Goal: Information Seeking & Learning: Check status

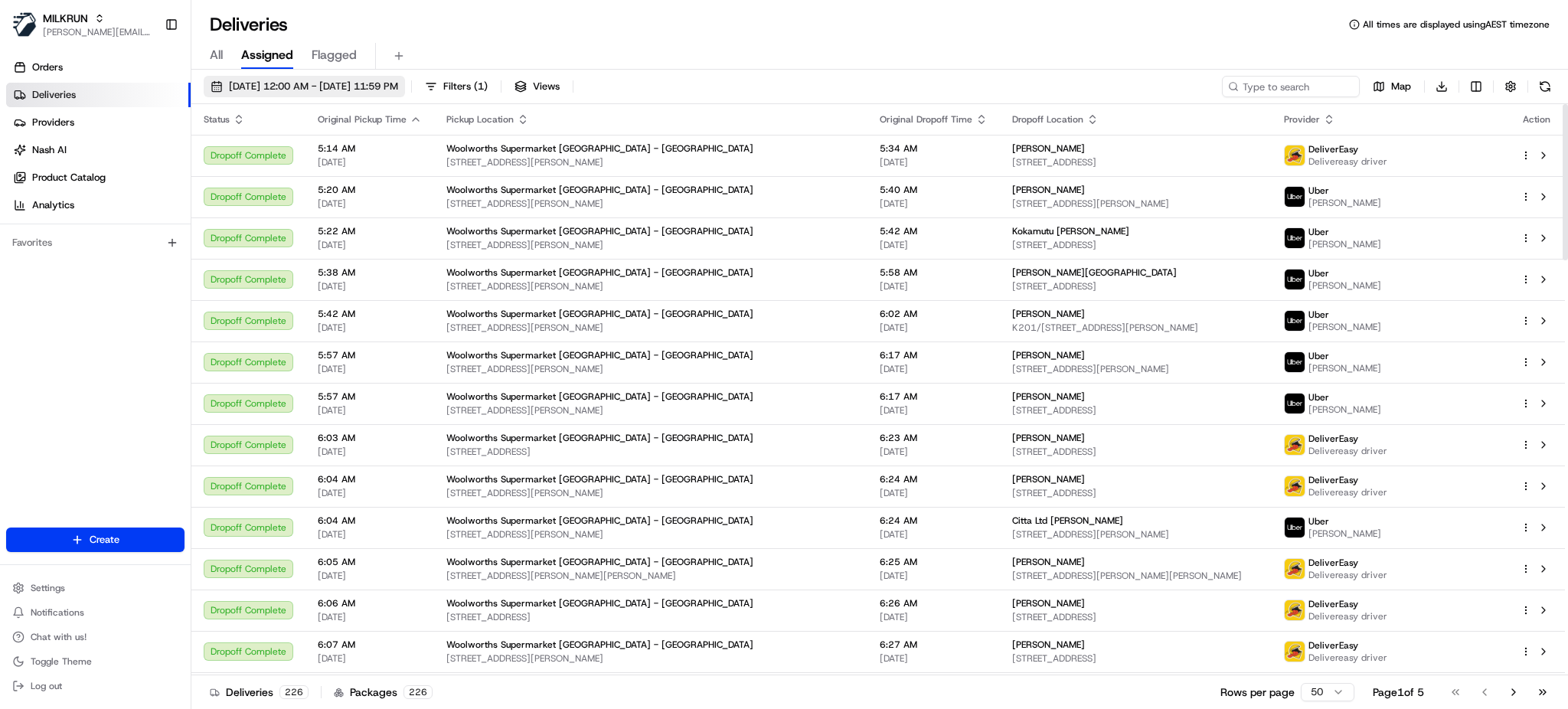
click at [396, 85] on span "[DATE] 12:00 AM - [DATE] 11:59 PM" at bounding box center [314, 87] width 169 height 14
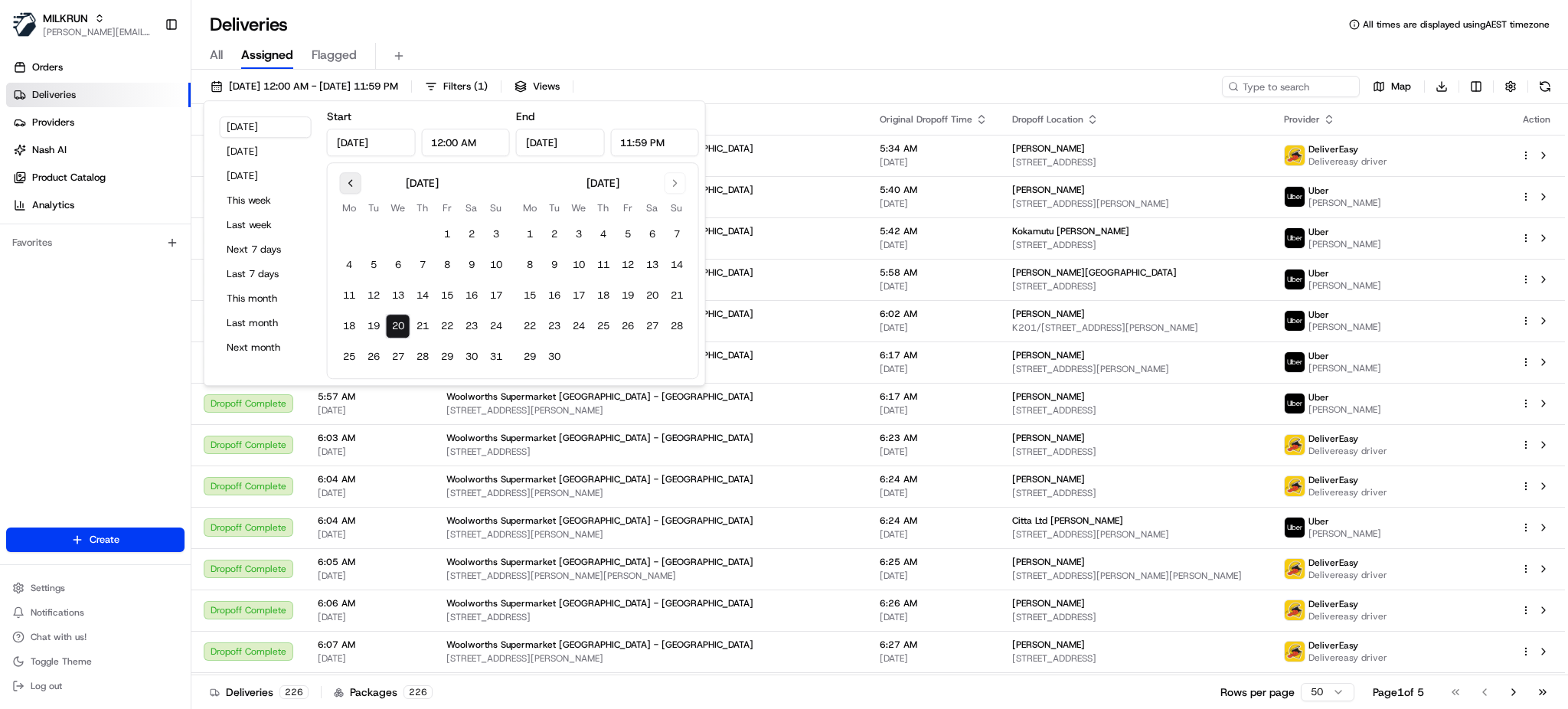
click at [350, 182] on button "Go to previous month" at bounding box center [350, 182] width 21 height 21
click at [426, 327] on button "24" at bounding box center [422, 326] width 24 height 24
type input "Jul 24, 2025"
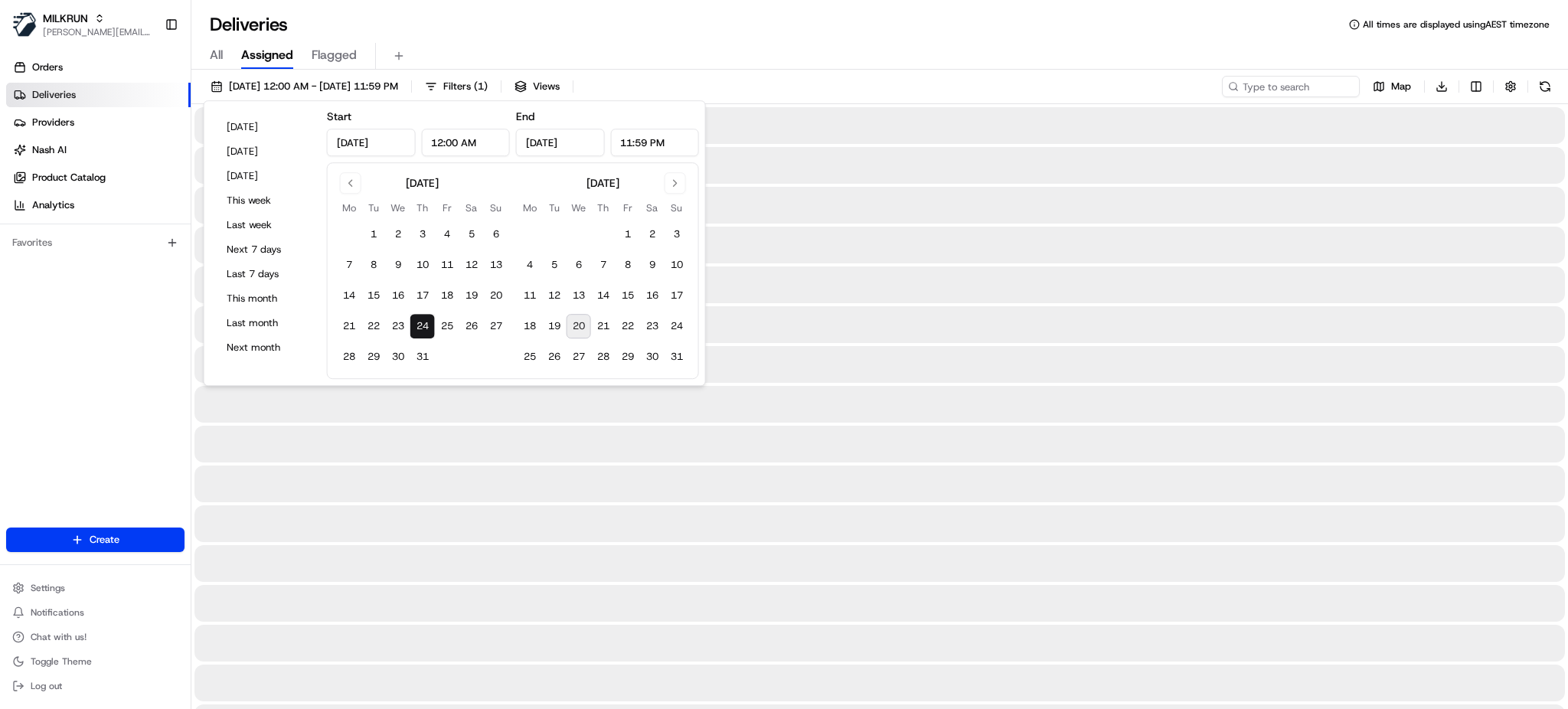
click at [426, 327] on button "24" at bounding box center [422, 326] width 24 height 24
click at [1113, 76] on div "24/07/2025 12:00 AM - 24/07/2025 11:59 PM Filters ( 1 ) Views Map Download" at bounding box center [880, 89] width 1377 height 28
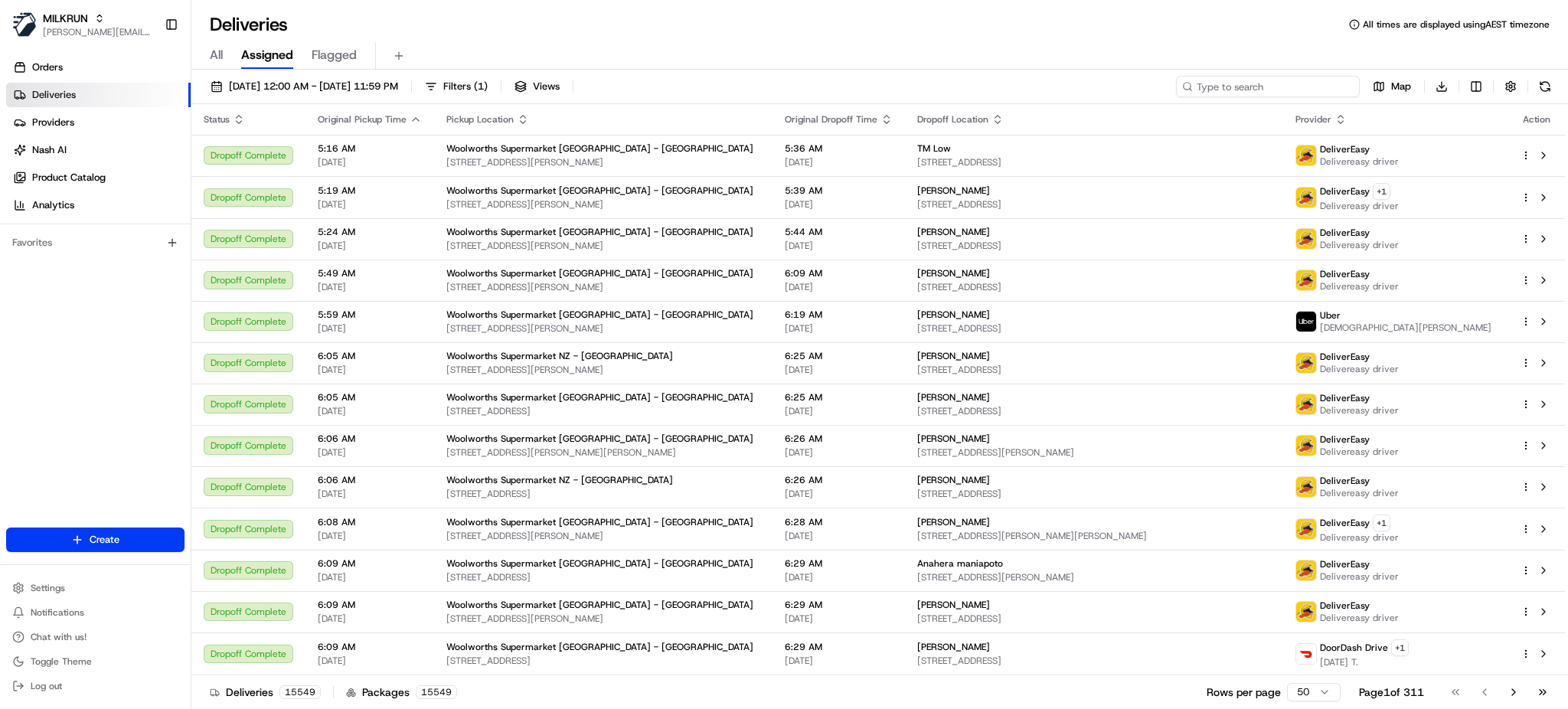
click at [1270, 91] on input at bounding box center [1267, 86] width 183 height 21
paste input "Jacquie Mason"
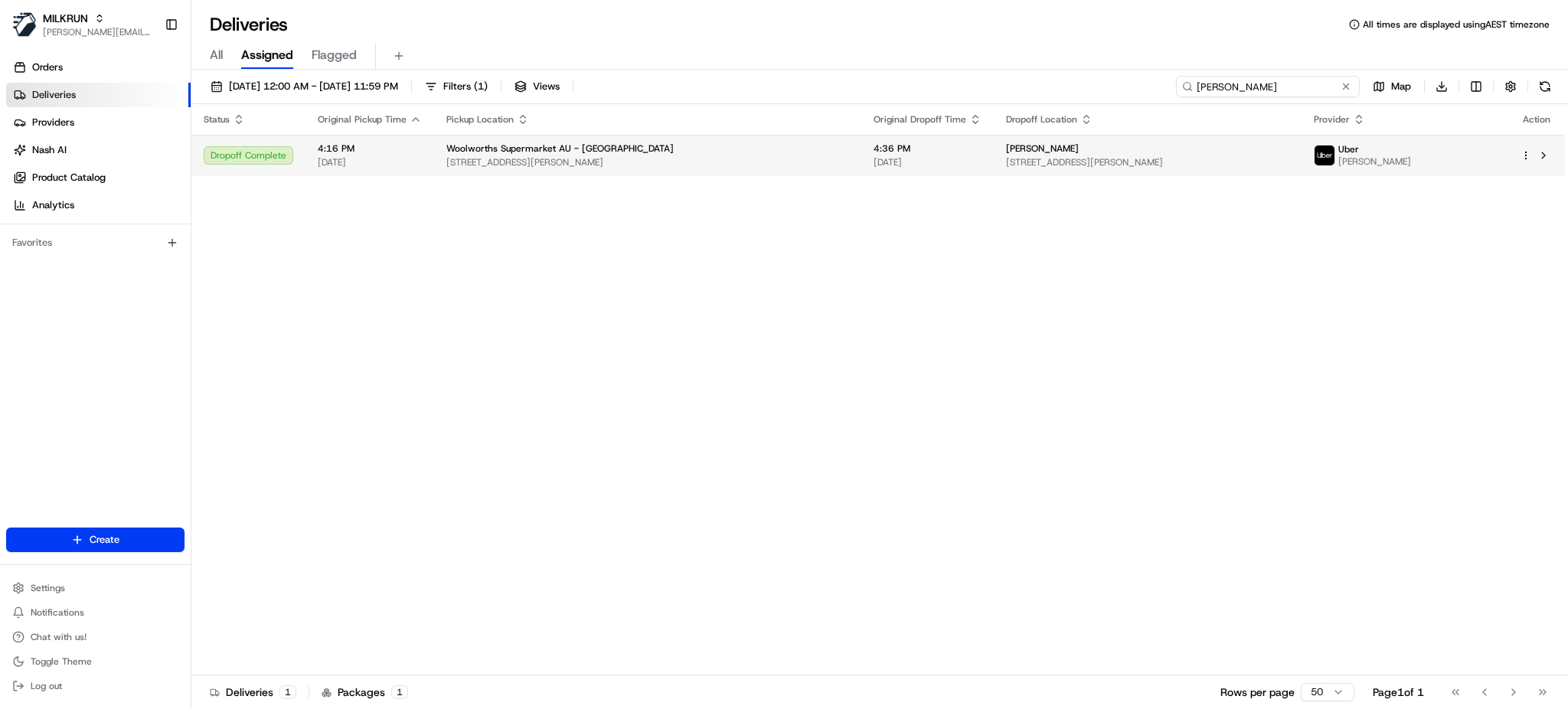
type input "Jacquie Mason"
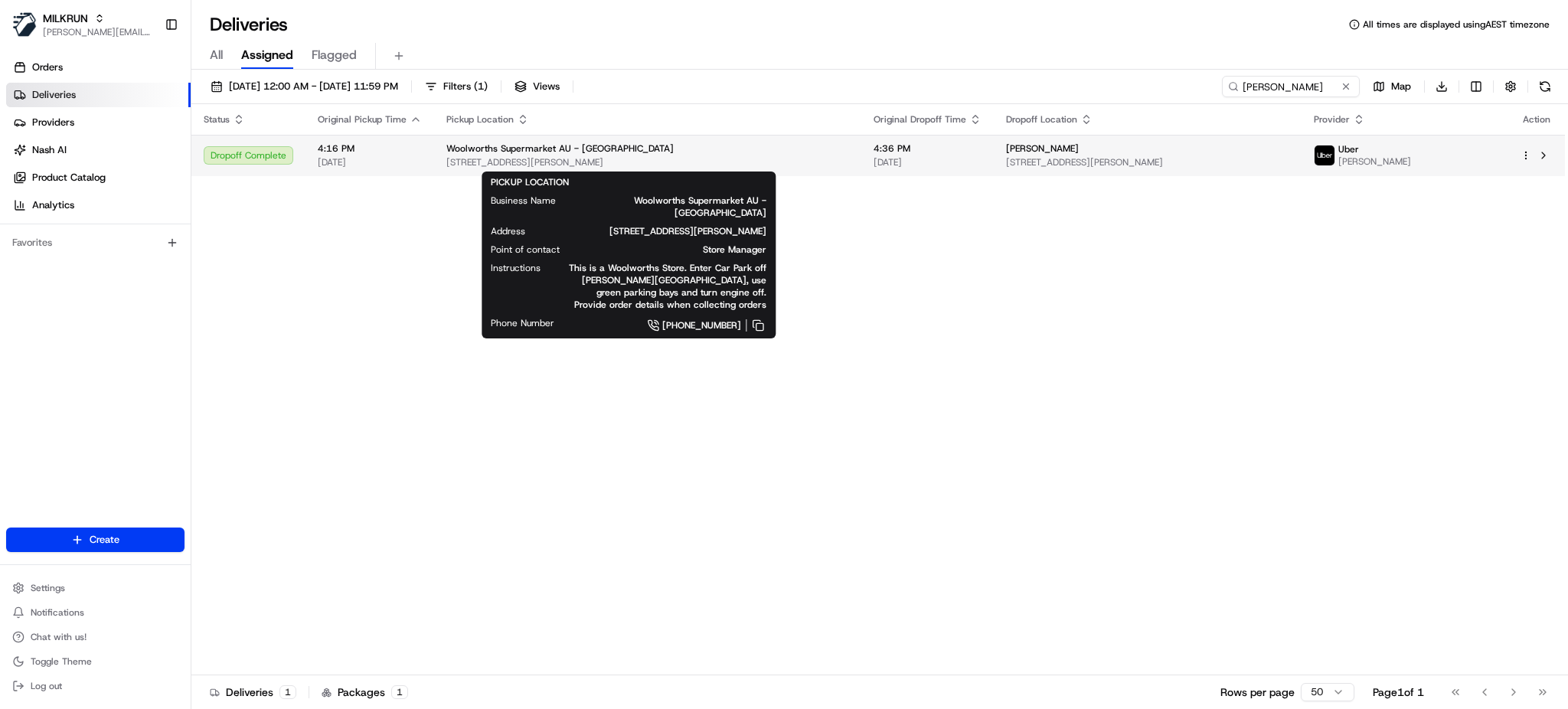
click at [693, 163] on span "2 Forrest Ave, South Bunbury, WA 6230, AU" at bounding box center [648, 162] width 403 height 12
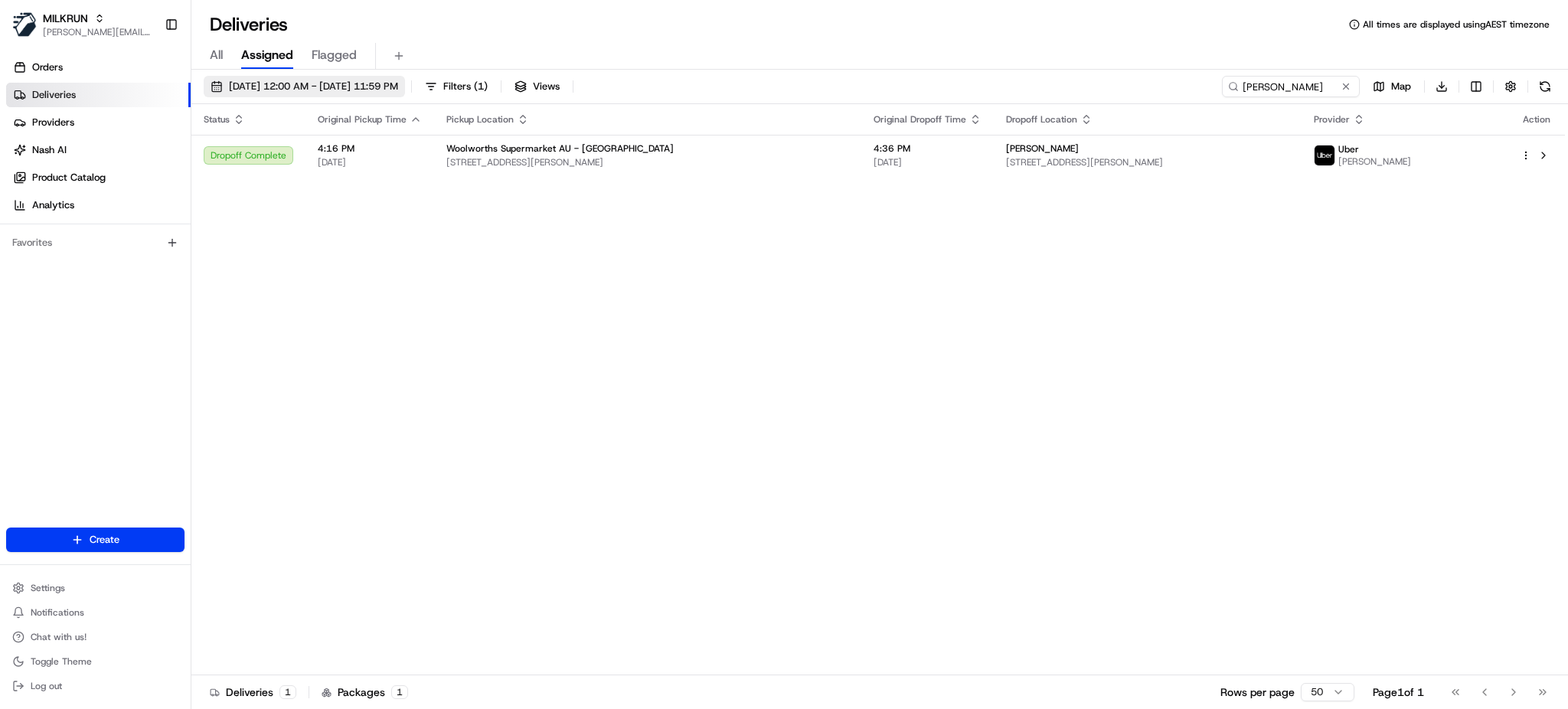
click at [388, 90] on span "24/07/2025 12:00 AM - 24/07/2025 11:59 PM" at bounding box center [314, 87] width 169 height 14
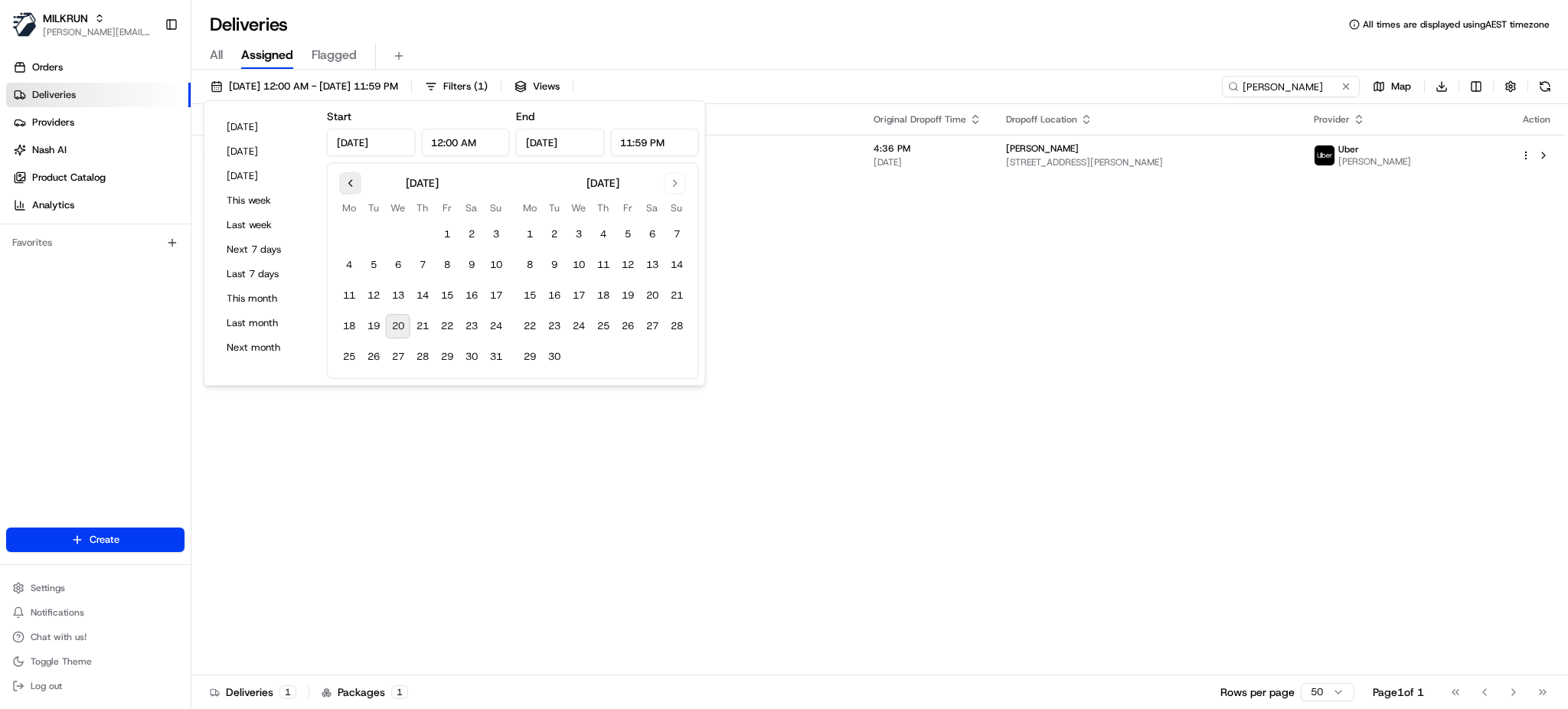
click at [357, 176] on button "Go to previous month" at bounding box center [350, 182] width 21 height 21
click at [500, 296] on button "20" at bounding box center [496, 295] width 24 height 24
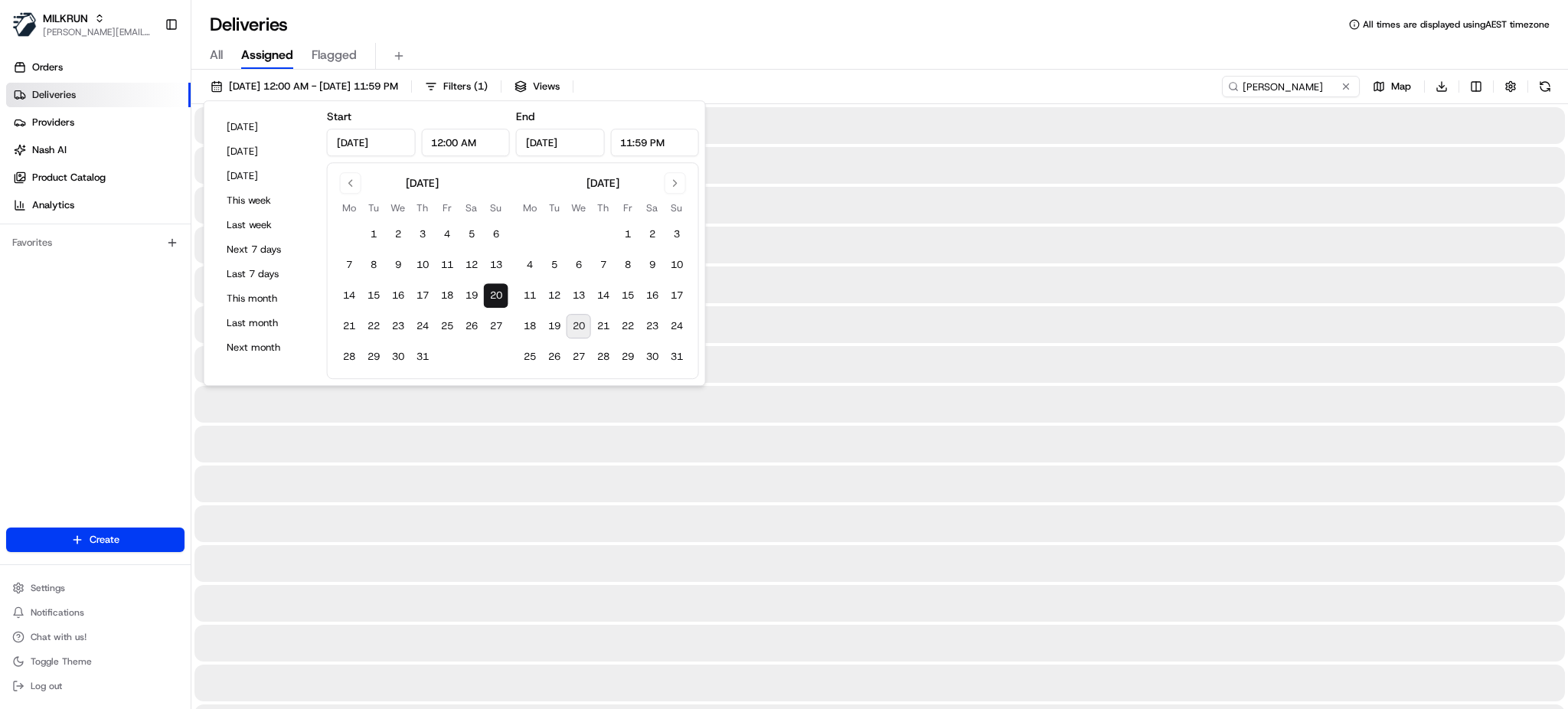
type input "Jul 20, 2025"
click at [500, 296] on button "20" at bounding box center [496, 295] width 24 height 24
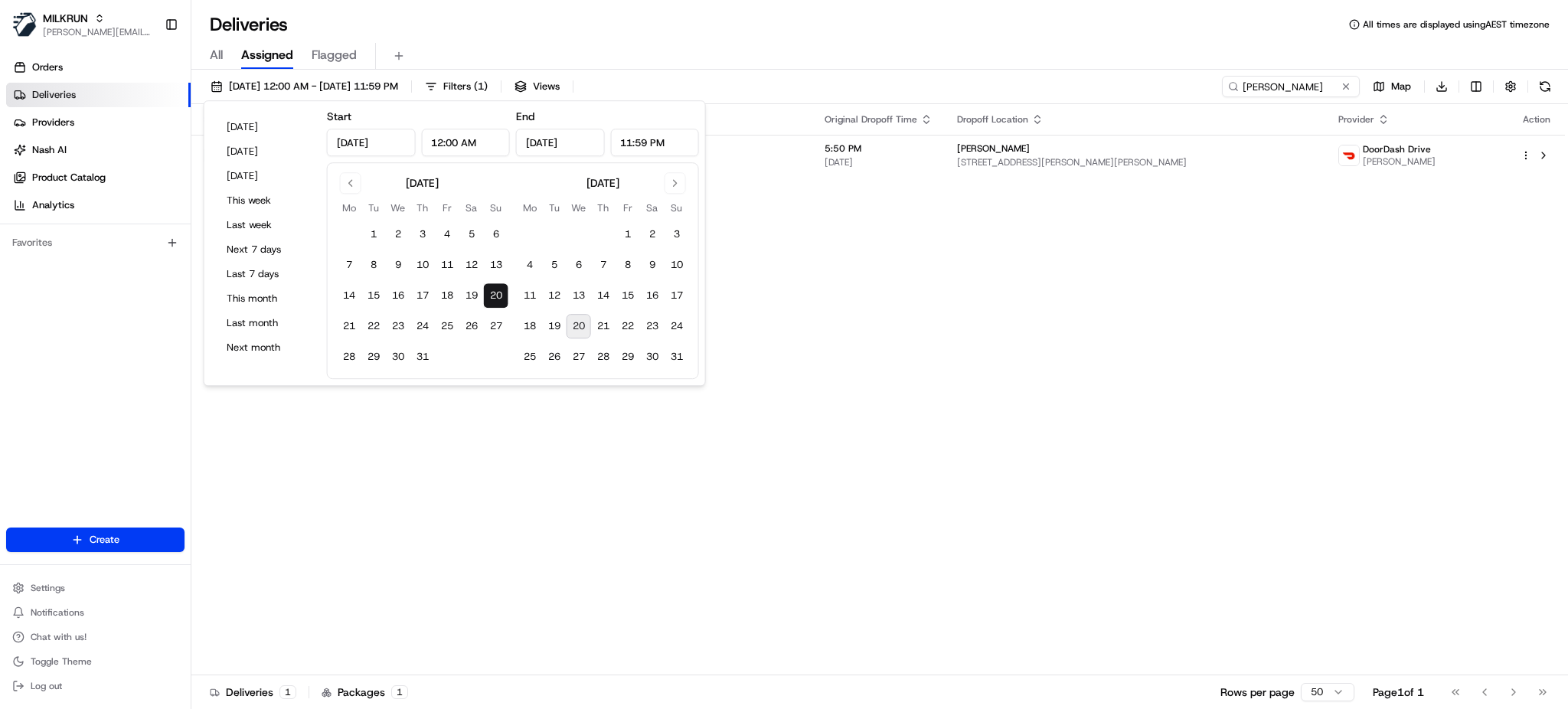
click at [858, 69] on div "All Assigned Flagged" at bounding box center [880, 56] width 1377 height 27
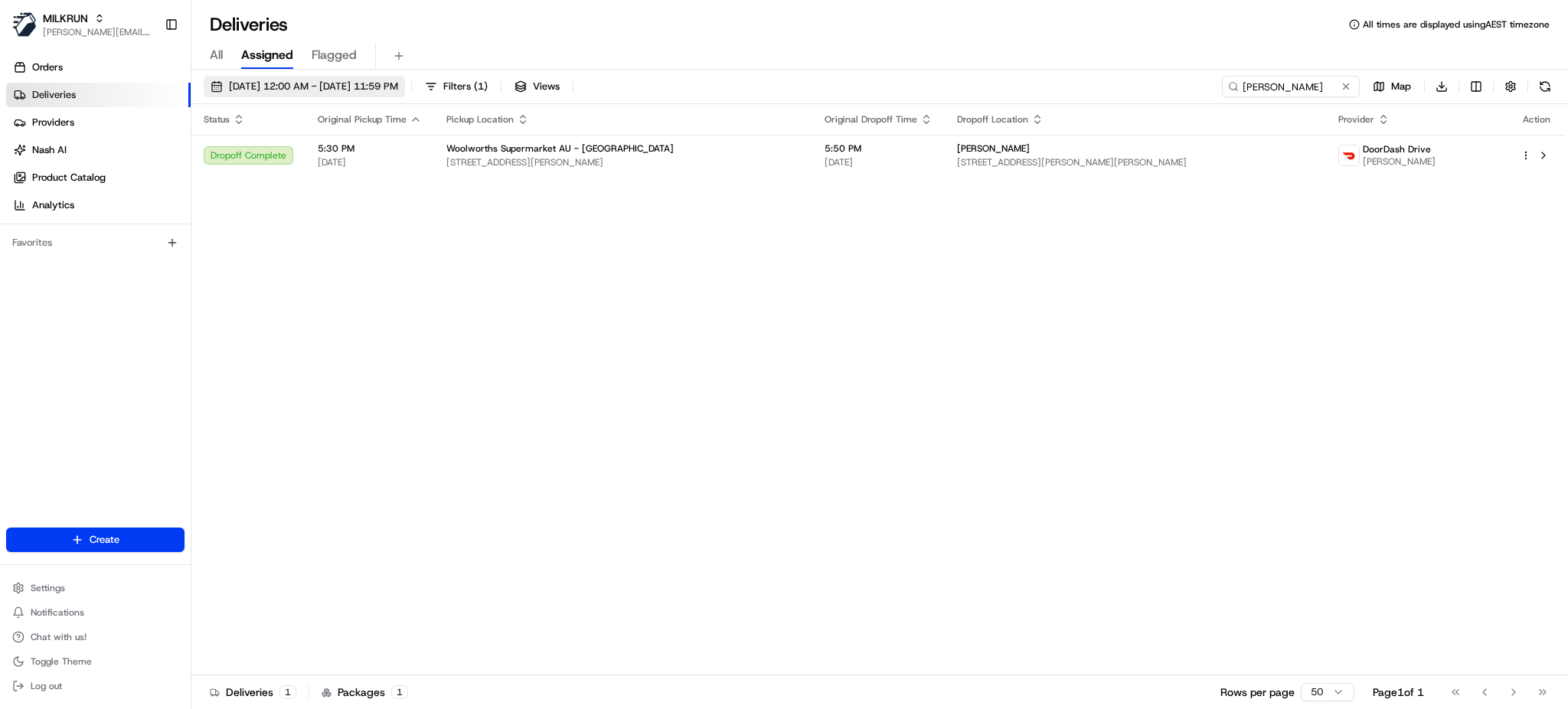
click at [398, 82] on span "20/07/2025 12:00 AM - 20/07/2025 11:59 PM" at bounding box center [314, 87] width 169 height 14
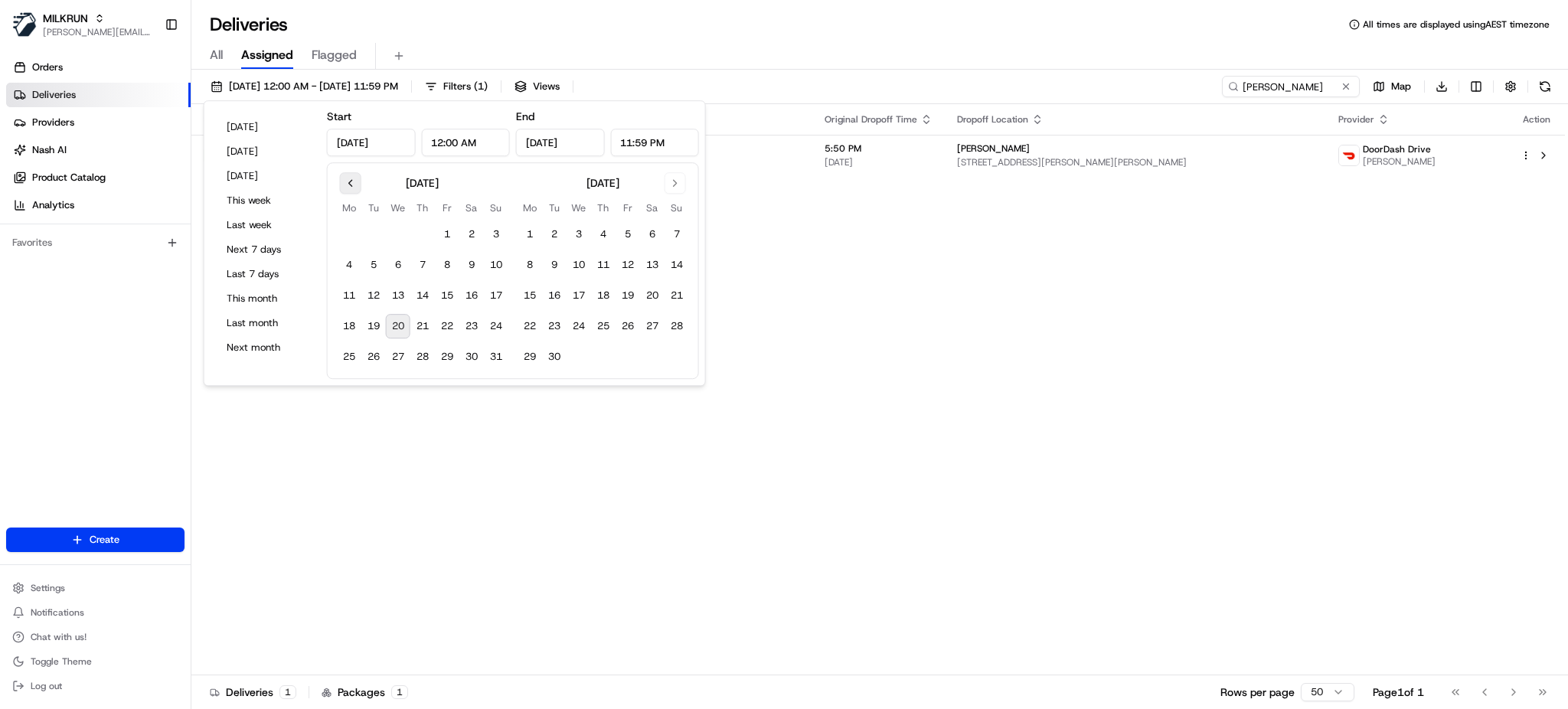
click at [353, 183] on button "Go to previous month" at bounding box center [350, 182] width 21 height 21
click at [351, 183] on button "Go to previous month" at bounding box center [350, 182] width 21 height 21
click at [348, 393] on button "30" at bounding box center [349, 387] width 24 height 24
type input "Jun 30, 2025"
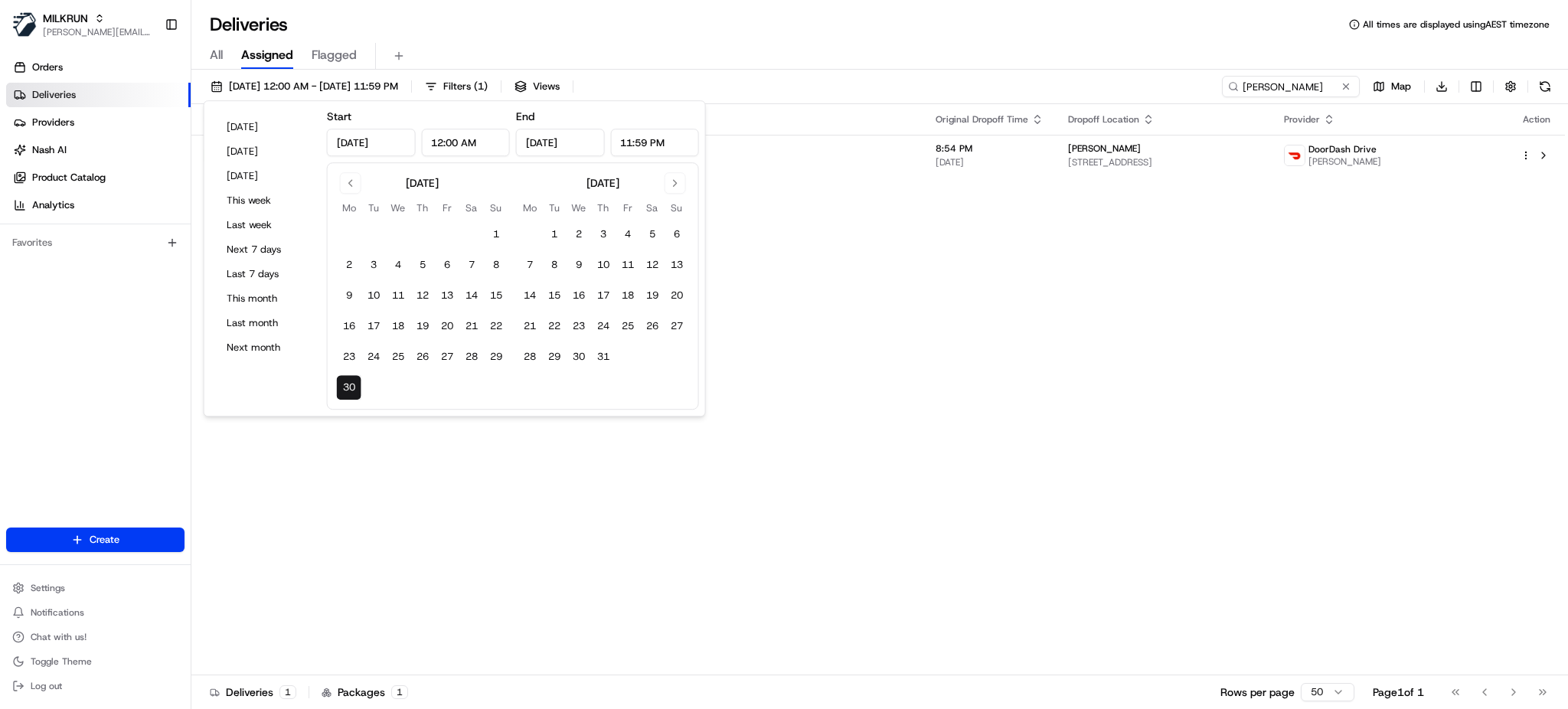
click at [995, 402] on div "Status Original Pickup Time Pickup Location Original Dropoff Time Dropoff Locat…" at bounding box center [878, 390] width 1374 height 571
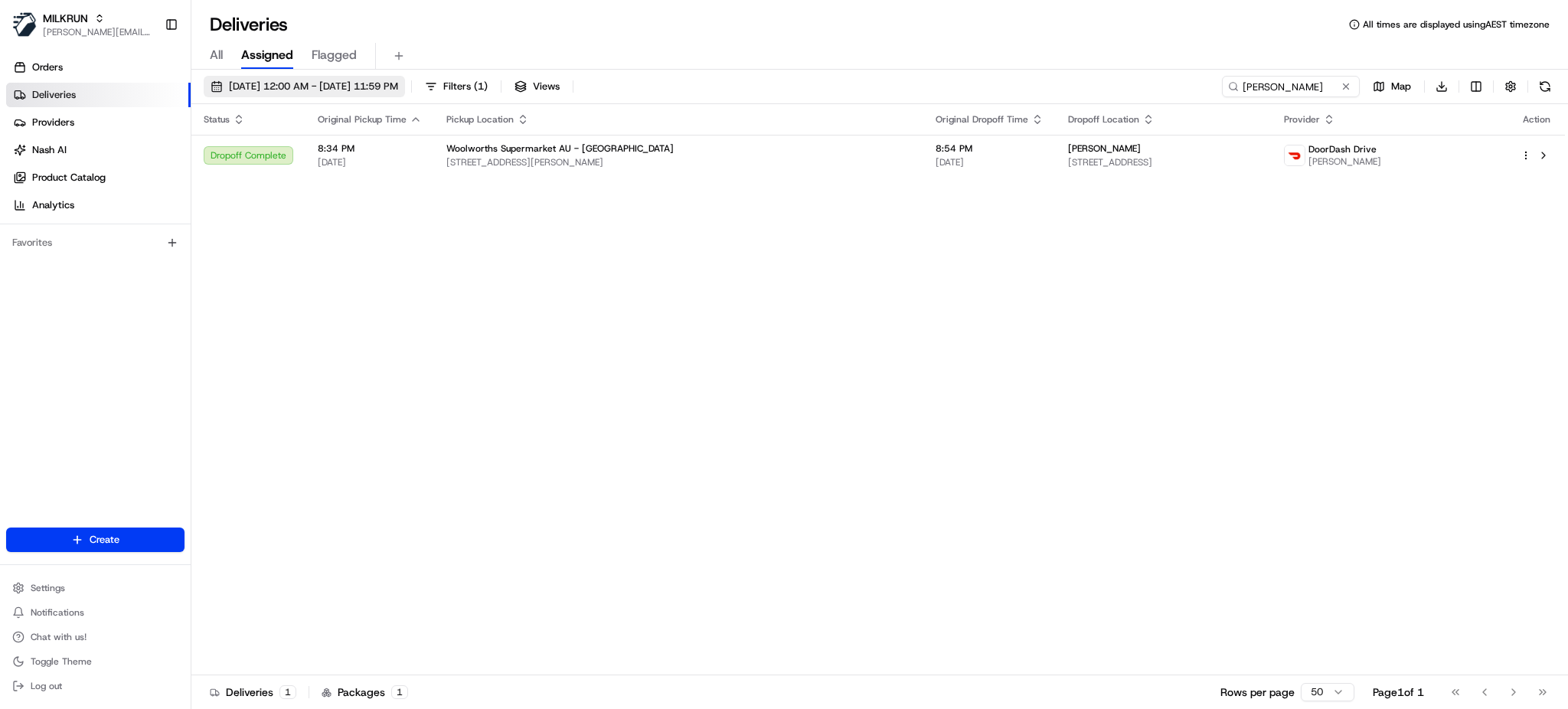
click at [398, 87] on span "30/06/2025 12:00 AM - 30/06/2025 11:59 PM" at bounding box center [314, 87] width 169 height 14
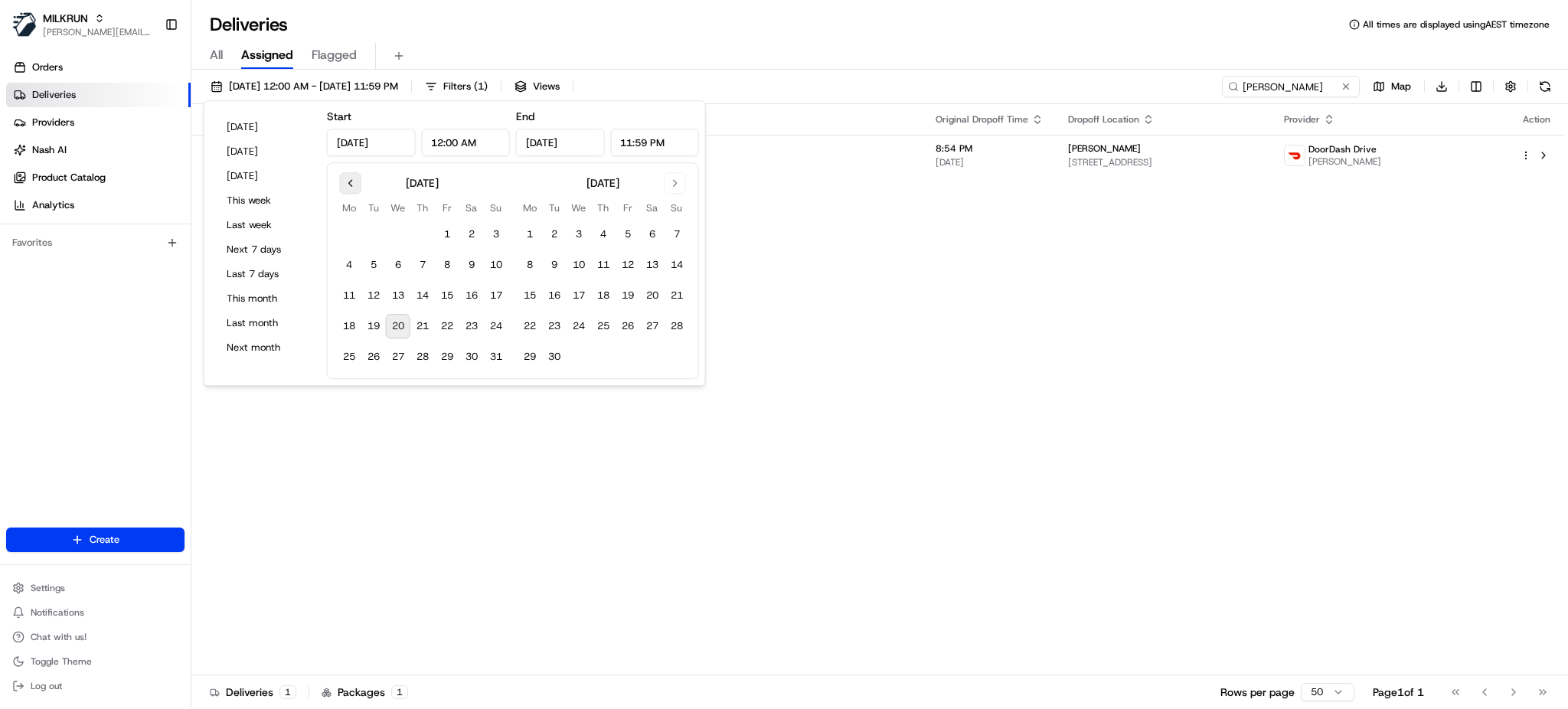
click at [348, 181] on button "Go to previous month" at bounding box center [350, 182] width 21 height 21
click at [376, 356] on button "24" at bounding box center [373, 356] width 24 height 24
type input "Jun 24, 2025"
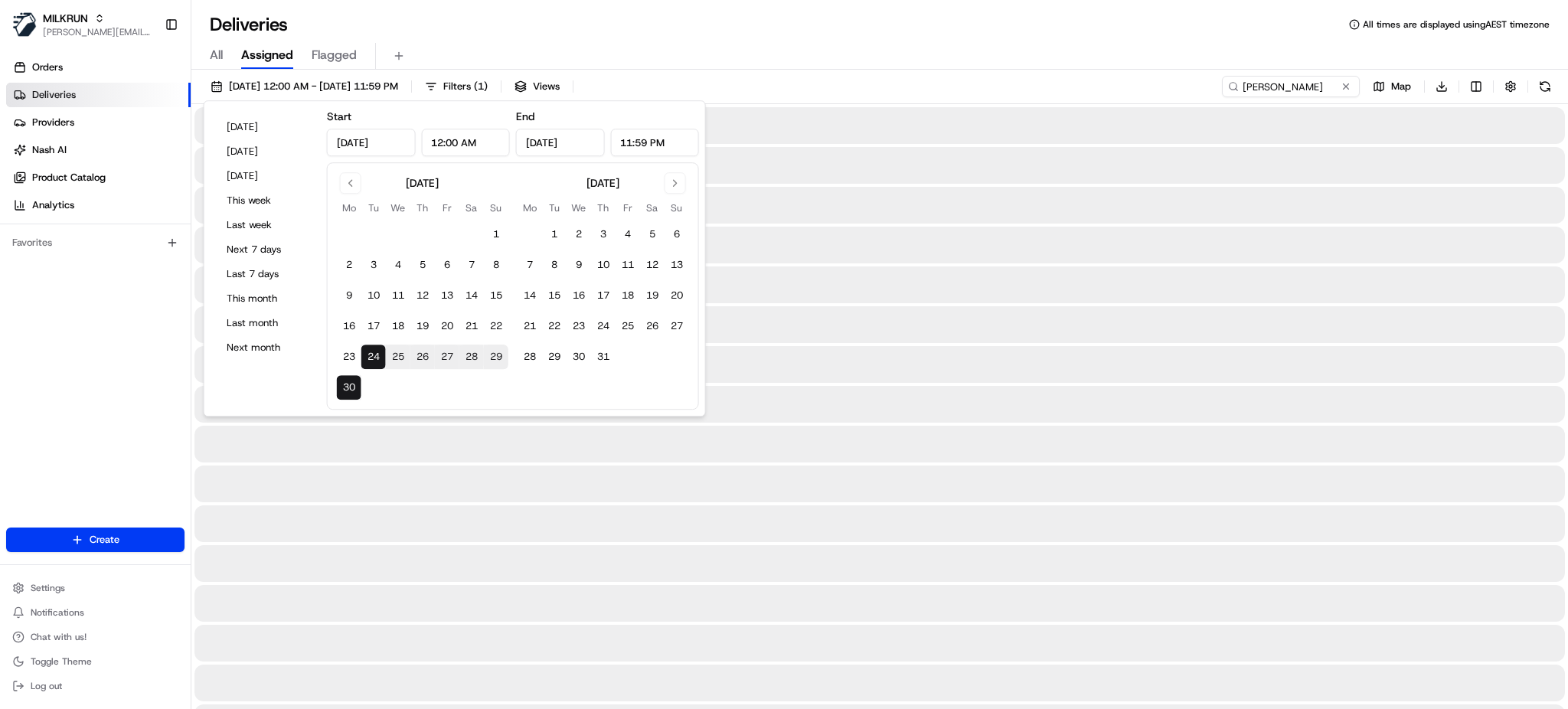
click at [374, 356] on button "24" at bounding box center [373, 356] width 24 height 24
type input "Jun 24, 2025"
click at [374, 356] on button "24" at bounding box center [373, 356] width 24 height 24
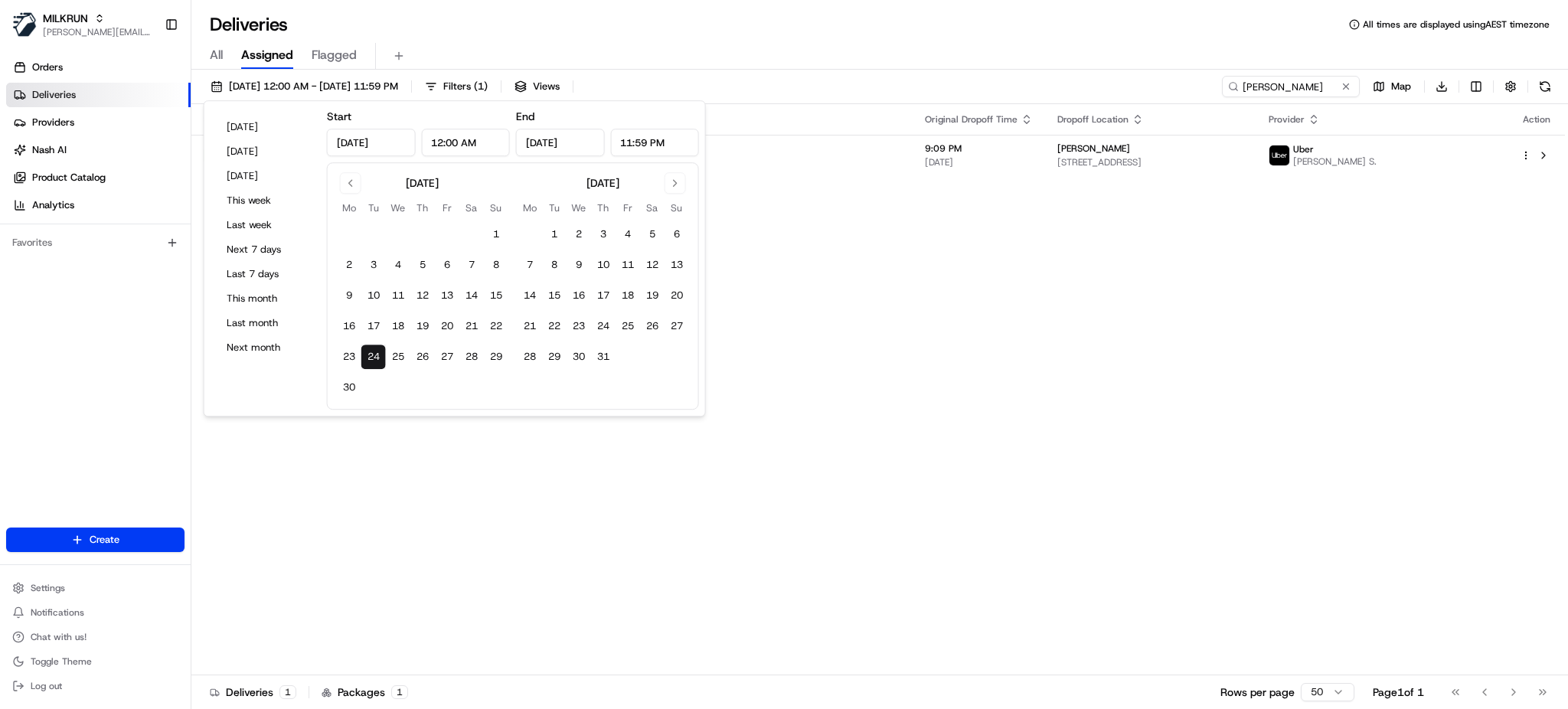
click at [935, 392] on div "Status Original Pickup Time Pickup Location Original Dropoff Time Dropoff Locat…" at bounding box center [878, 390] width 1374 height 571
